Goal: Transaction & Acquisition: Purchase product/service

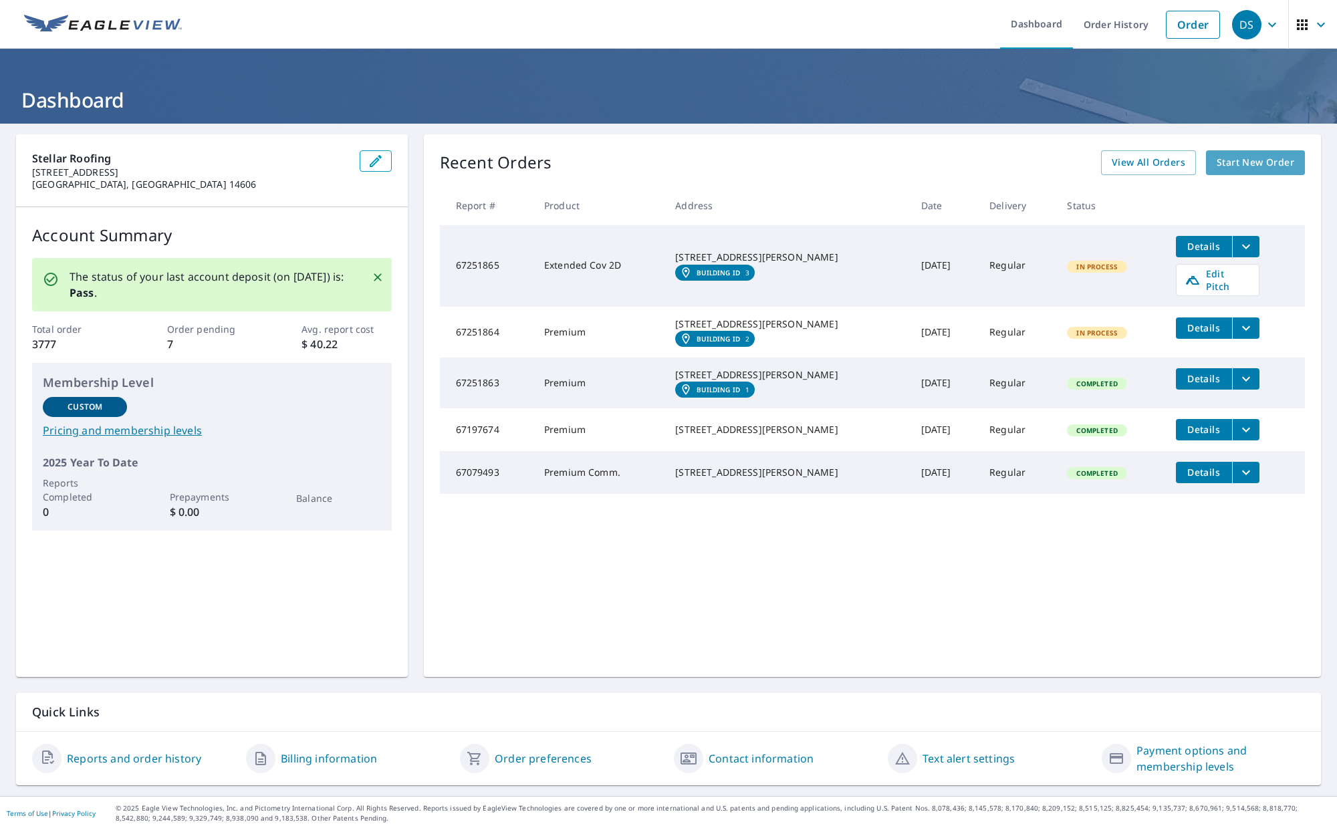
click at [1247, 163] on span "Start New Order" at bounding box center [1256, 162] width 78 height 17
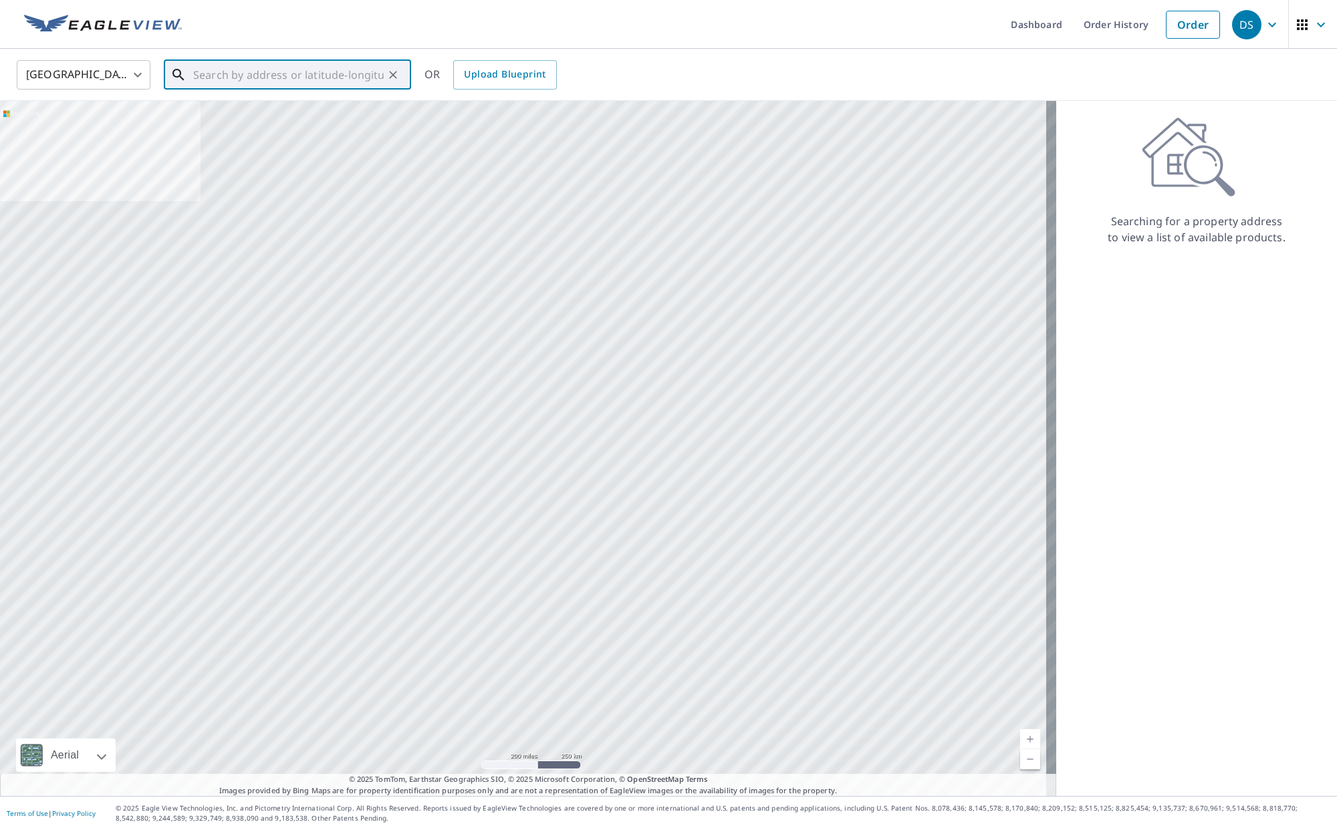
click at [255, 74] on input "text" at bounding box center [288, 74] width 191 height 37
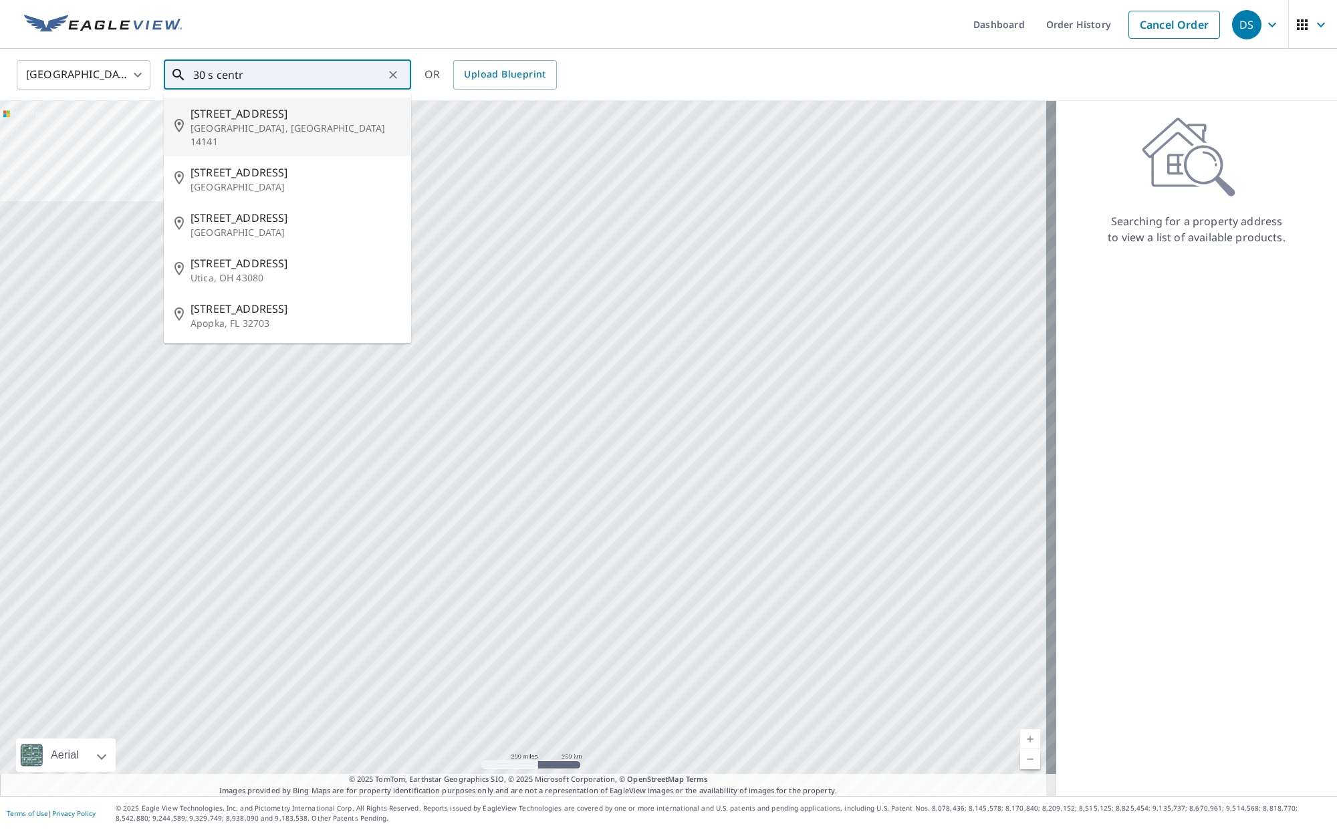
click at [252, 116] on span "[STREET_ADDRESS]" at bounding box center [296, 114] width 210 height 16
type input "[STREET_ADDRESS]"
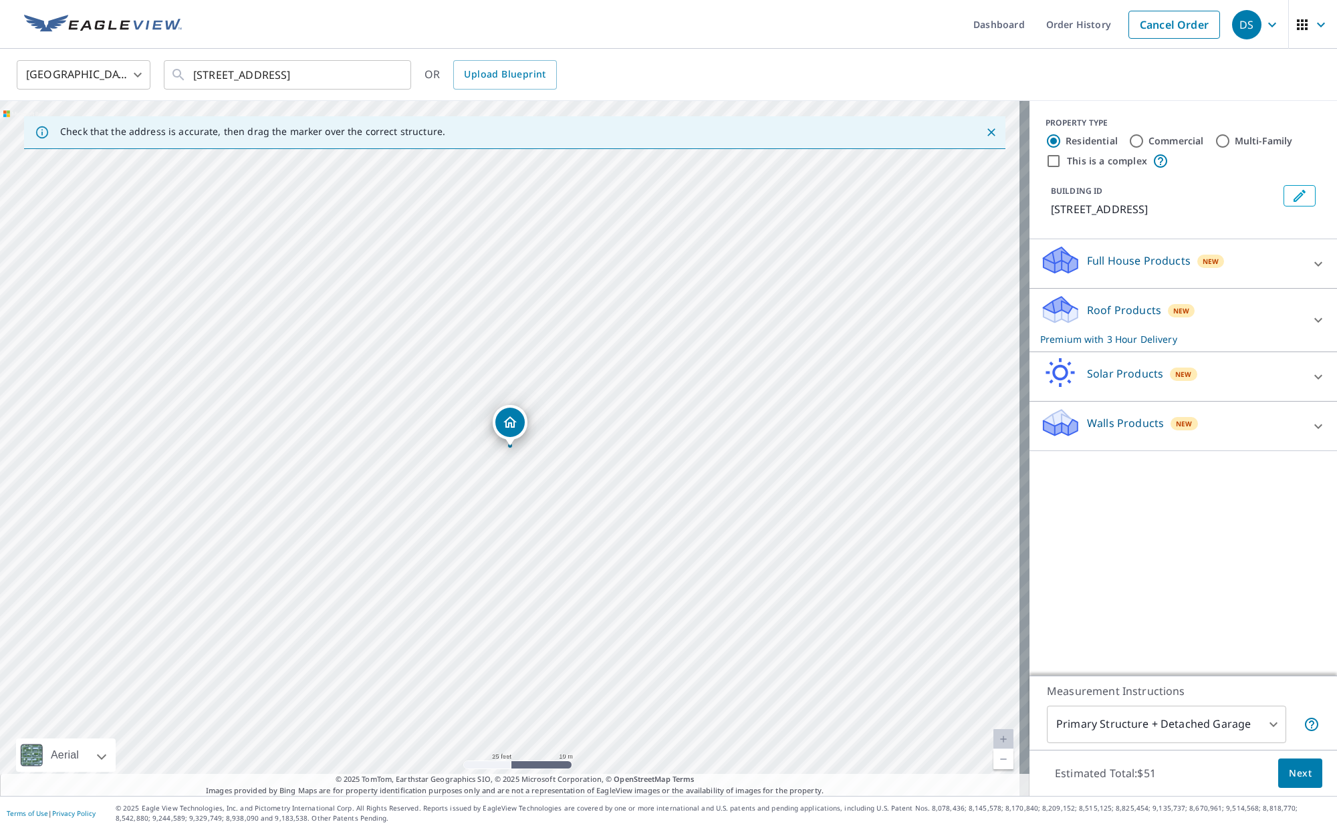
click at [1120, 312] on p "Roof Products" at bounding box center [1124, 310] width 74 height 16
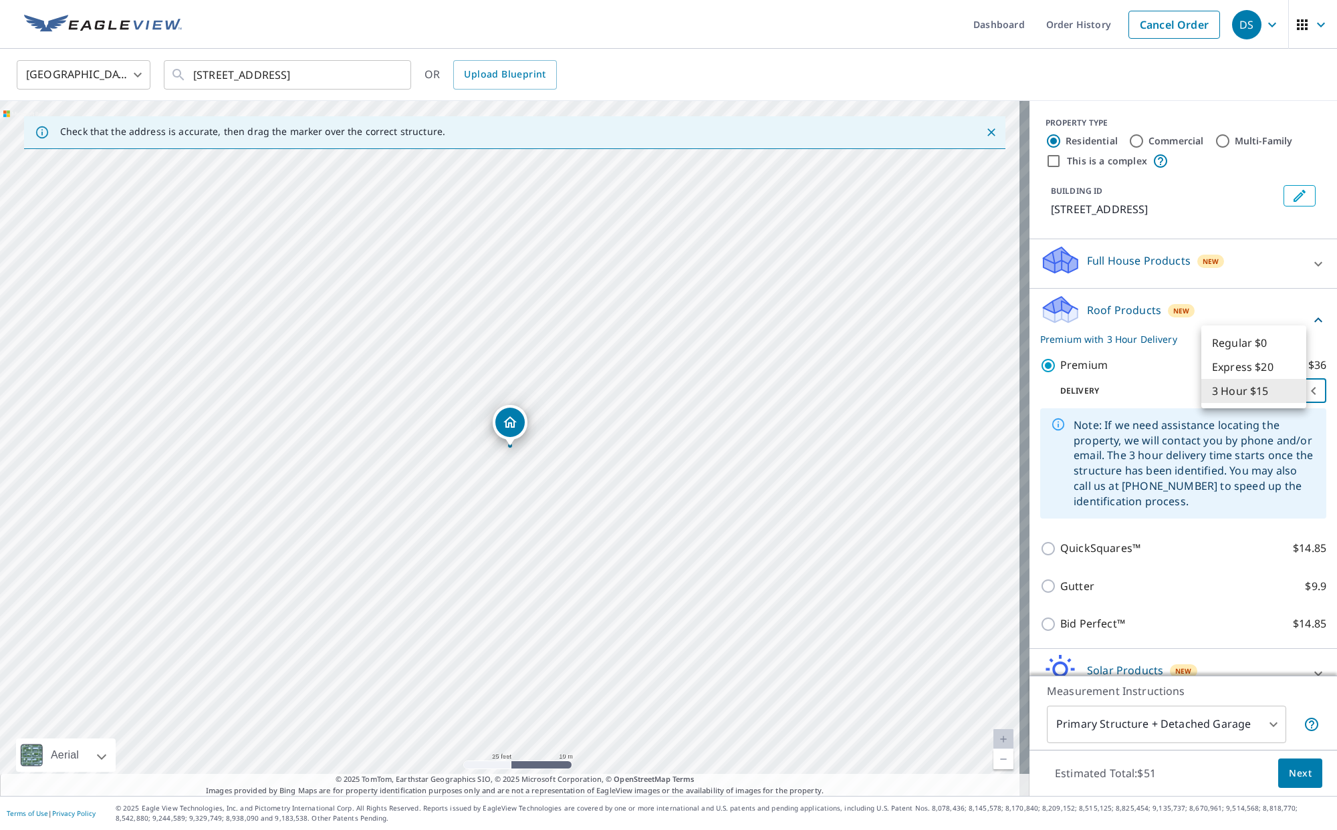
click at [1255, 391] on body "DS DS Dashboard Order History Cancel Order DS [GEOGRAPHIC_DATA] [GEOGRAPHIC_DAT…" at bounding box center [668, 415] width 1337 height 830
click at [1251, 343] on li "Regular $0" at bounding box center [1253, 343] width 105 height 24
type input "8"
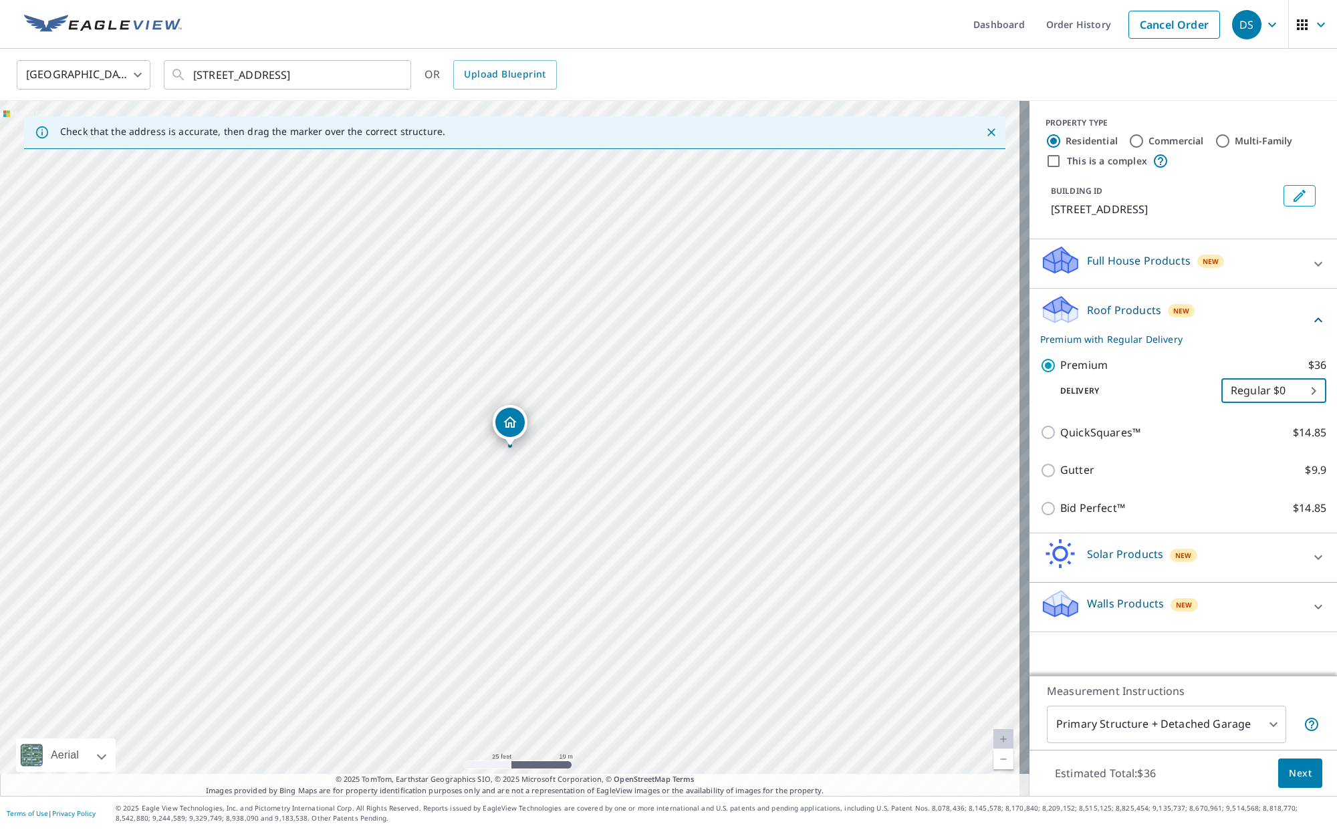
click at [1209, 728] on body "DS DS Dashboard Order History Cancel Order DS [GEOGRAPHIC_DATA] [GEOGRAPHIC_DAT…" at bounding box center [668, 415] width 1337 height 830
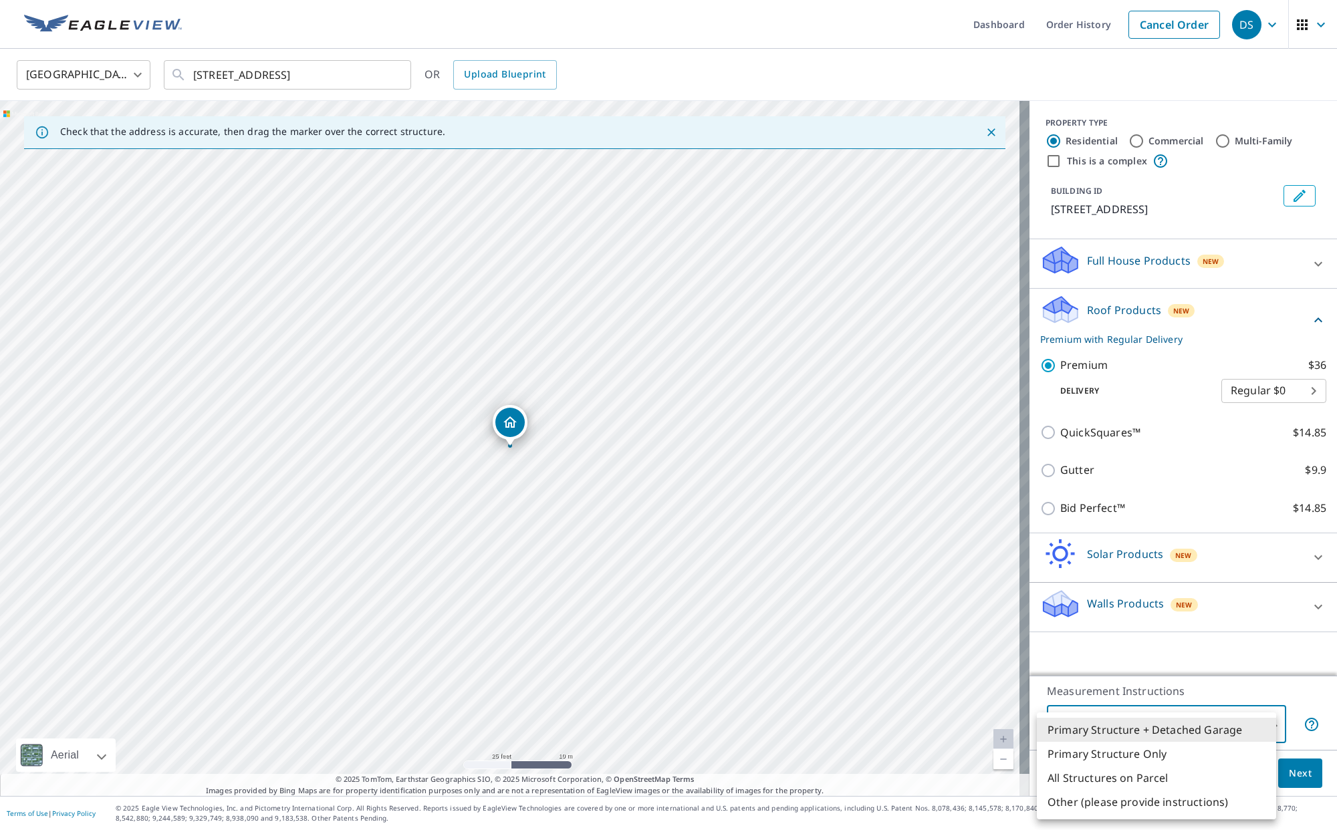
click at [1164, 757] on li "Primary Structure Only" at bounding box center [1156, 754] width 239 height 24
type input "2"
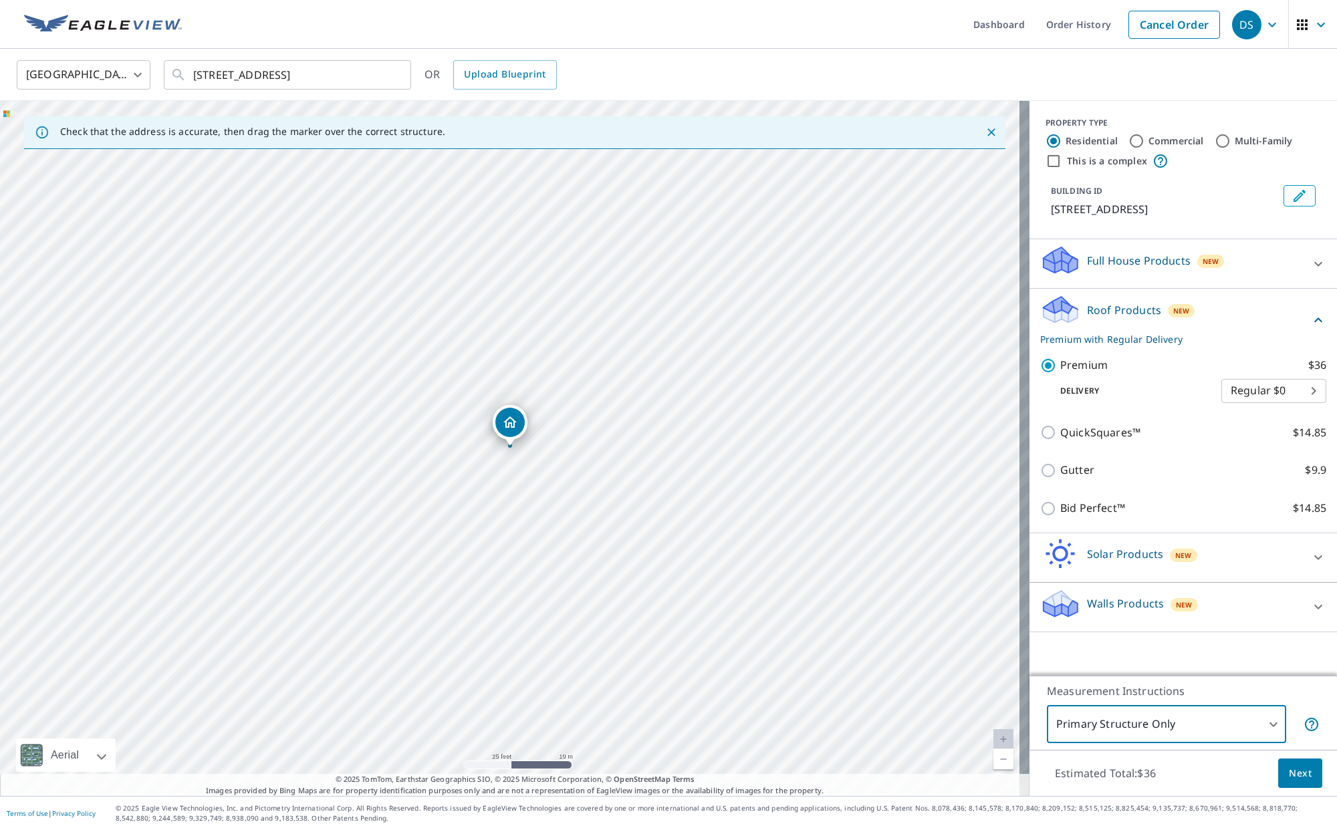
click at [1291, 777] on span "Next" at bounding box center [1300, 773] width 23 height 17
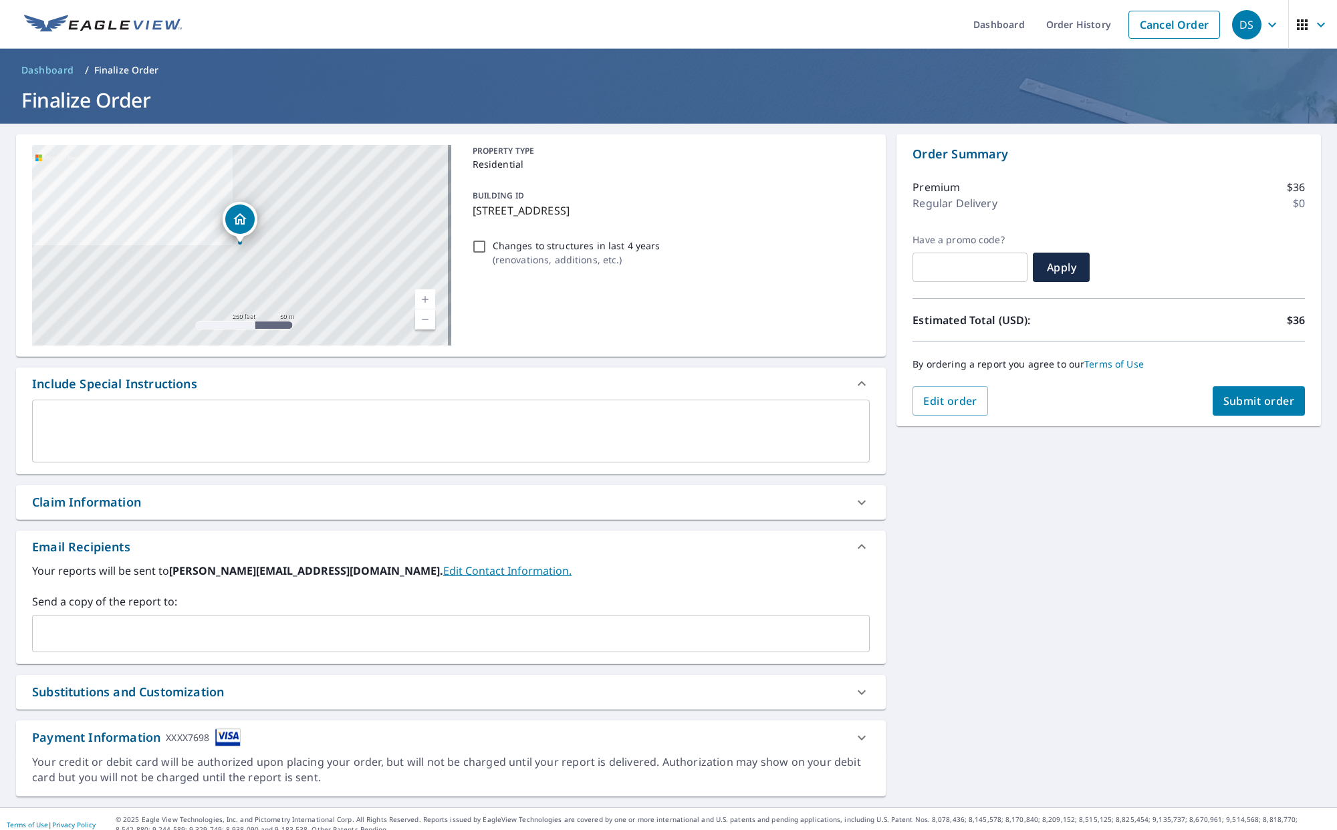
click at [126, 632] on input "text" at bounding box center [440, 633] width 805 height 25
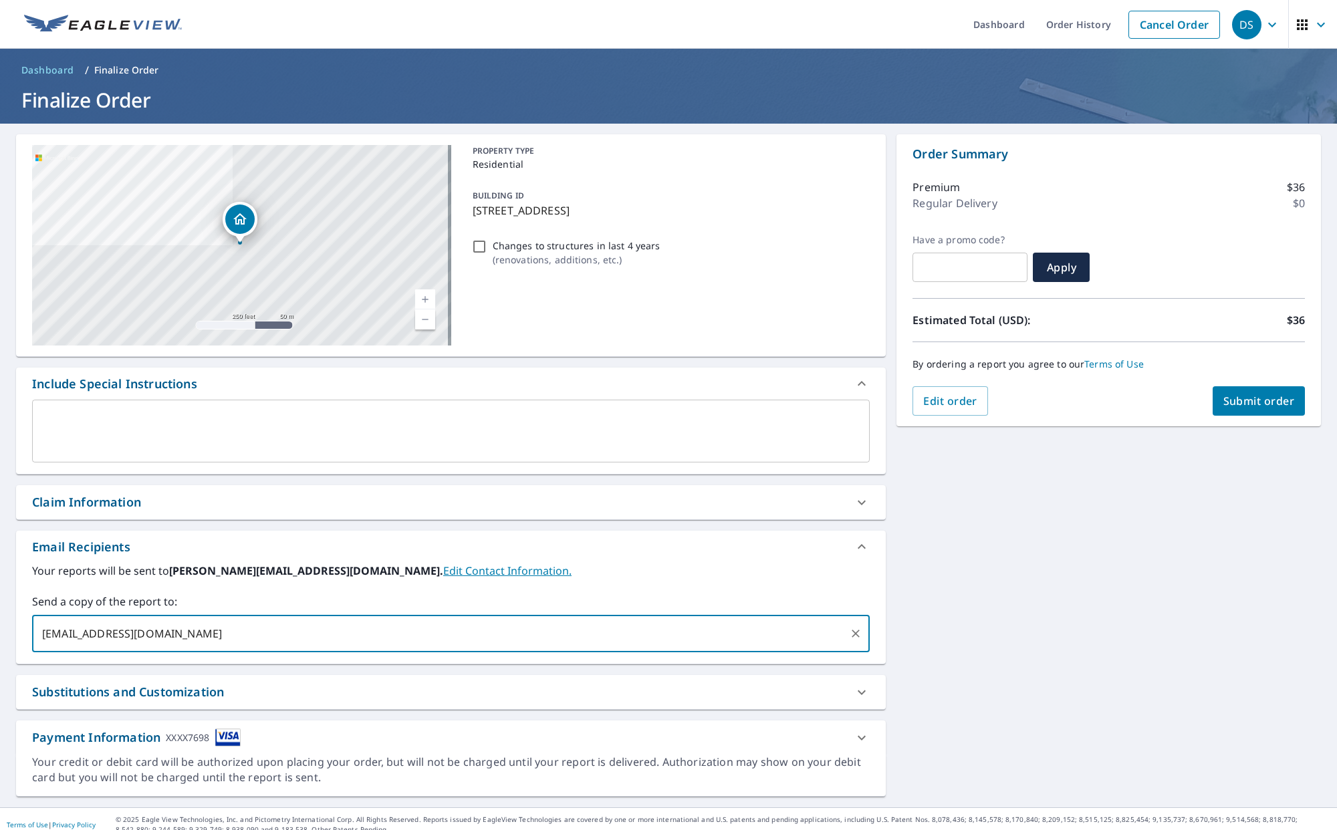
type input "[EMAIL_ADDRESS][DOMAIN_NAME]"
checkbox input "true"
type input "[PERSON_NAME][EMAIL_ADDRESS][DOMAIN_NAME]"
click at [1262, 402] on span "Submit order" at bounding box center [1259, 401] width 72 height 15
checkbox input "true"
